Goal: Find specific page/section: Find specific page/section

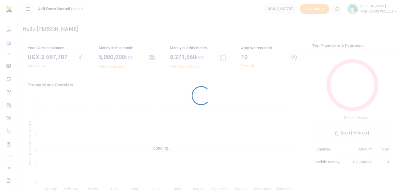
scroll to position [79, 76]
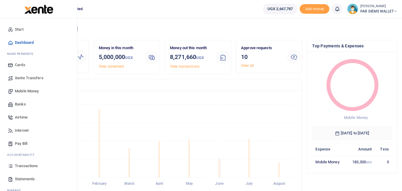
click at [12, 164] on icon at bounding box center [10, 165] width 5 height 5
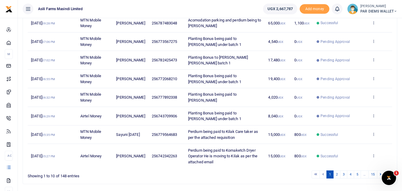
scroll to position [153, 0]
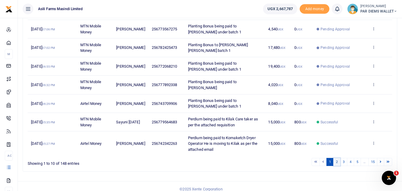
click at [337, 158] on link "2" at bounding box center [336, 162] width 7 height 8
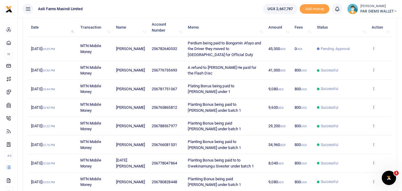
scroll to position [71, 0]
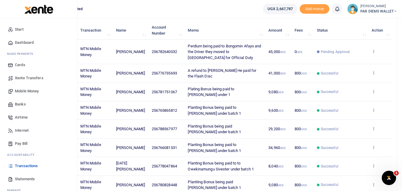
click at [27, 92] on span "Mobile Money" at bounding box center [27, 91] width 24 height 6
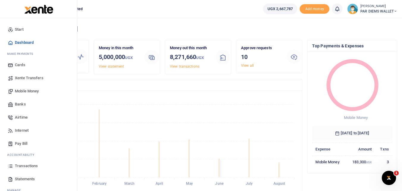
click at [8, 168] on icon at bounding box center [10, 165] width 5 height 5
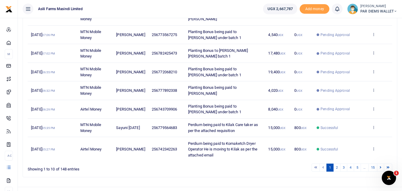
scroll to position [153, 0]
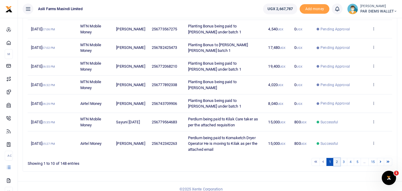
click at [337, 158] on link "2" at bounding box center [336, 162] width 7 height 8
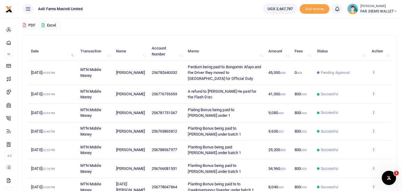
scroll to position [51, 0]
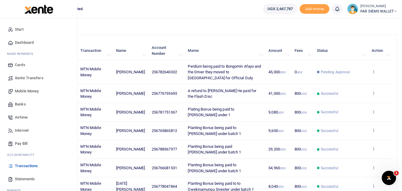
click at [12, 169] on link "Transactions" at bounding box center [39, 165] width 68 height 13
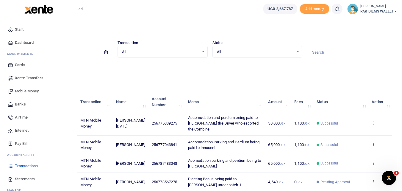
click at [22, 92] on span "Mobile Money" at bounding box center [27, 91] width 24 height 6
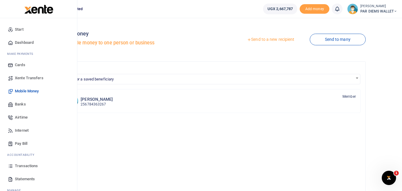
click at [8, 167] on icon at bounding box center [10, 165] width 5 height 5
